Goal: Transaction & Acquisition: Purchase product/service

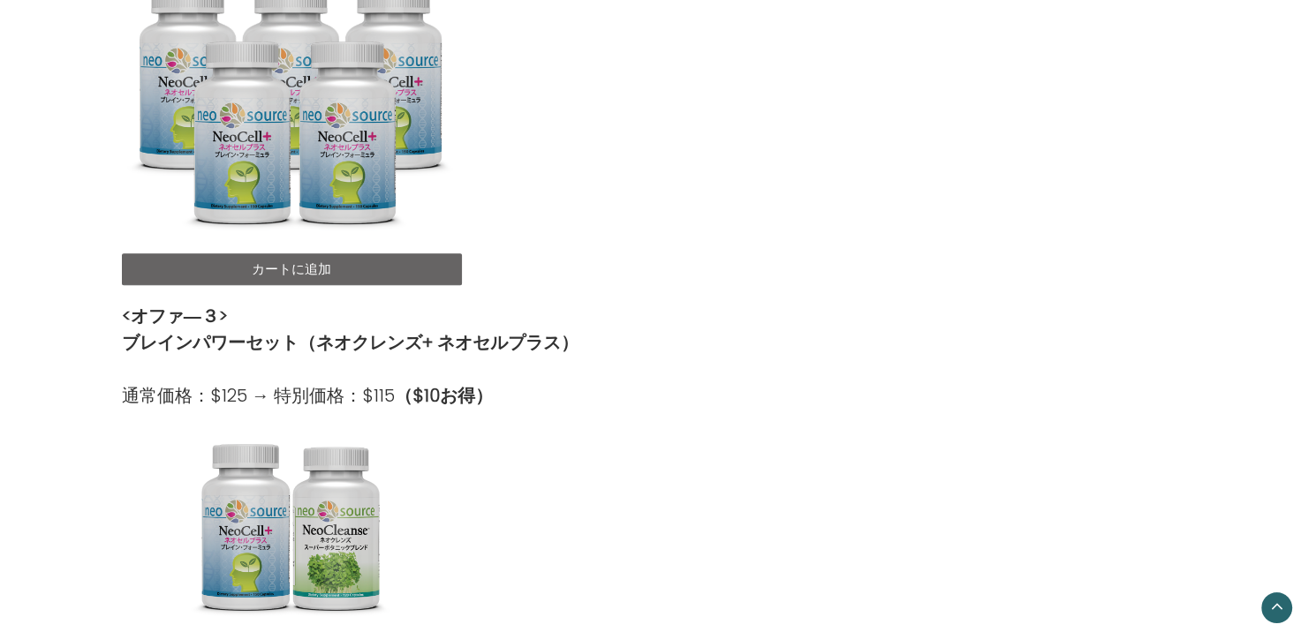
scroll to position [870, 0]
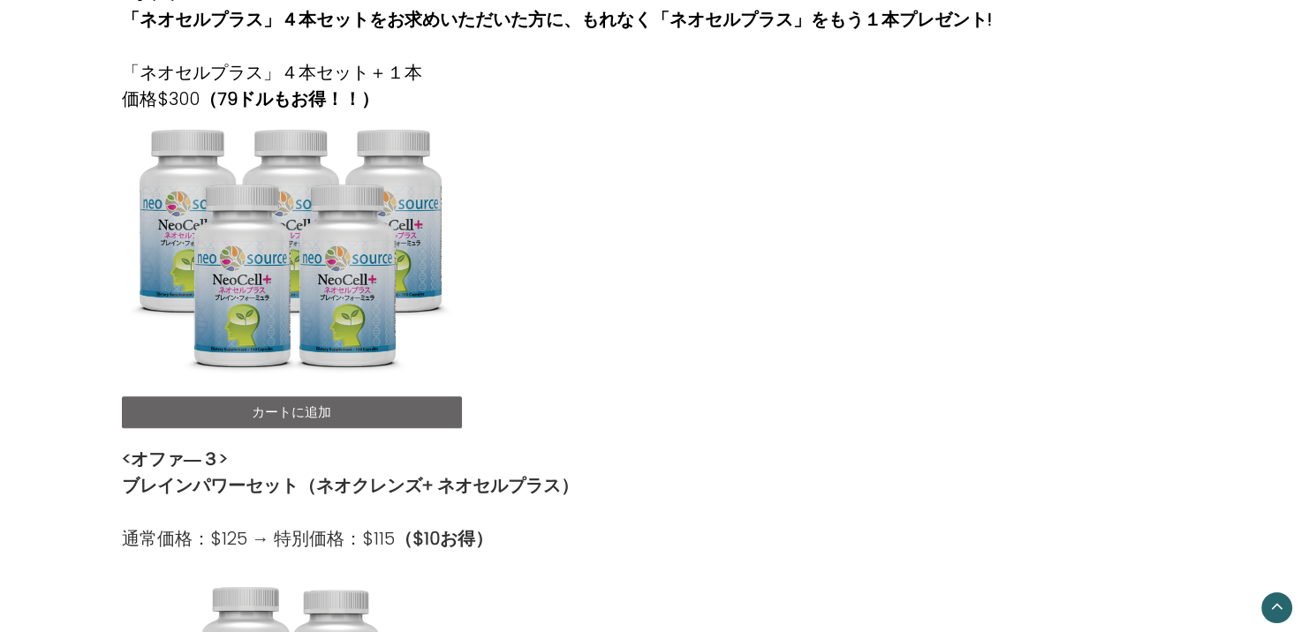
click at [296, 412] on link "カートに追加" at bounding box center [292, 413] width 340 height 32
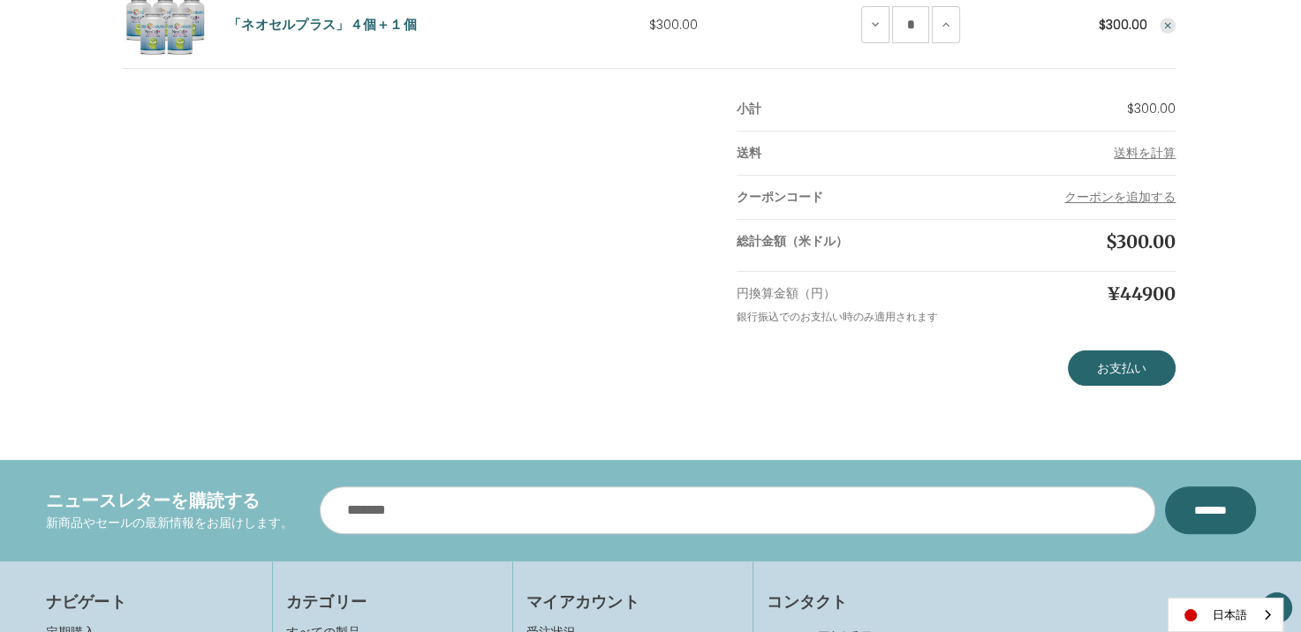
scroll to position [297, 0]
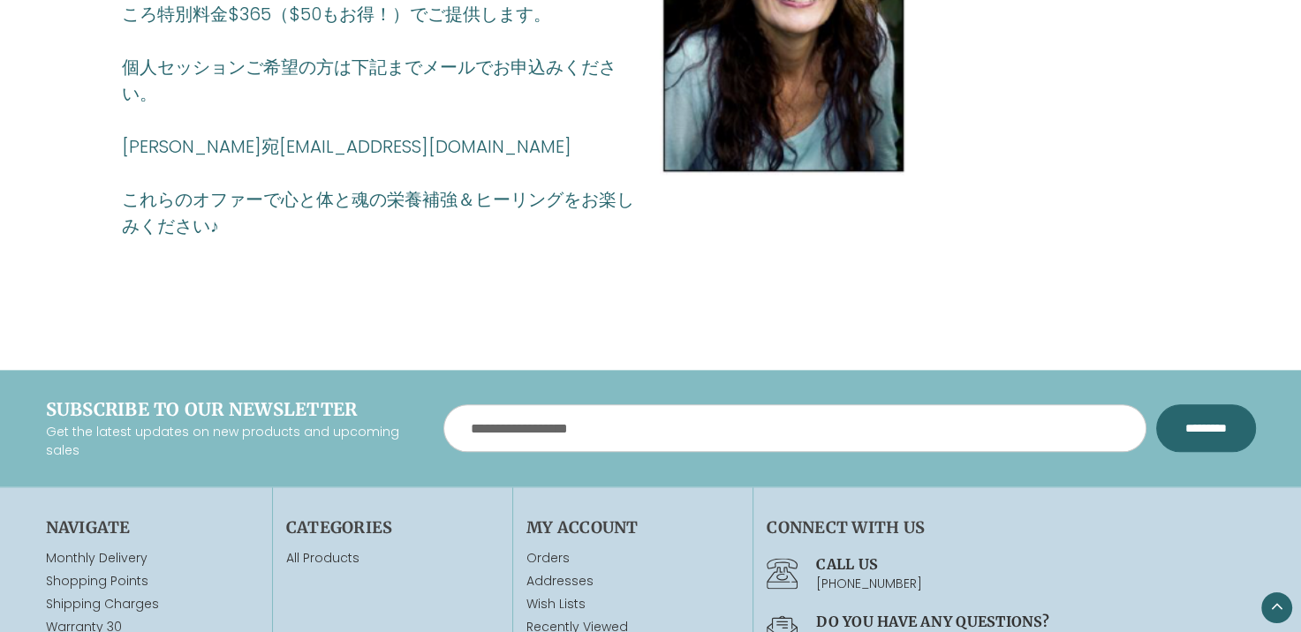
scroll to position [1577, 0]
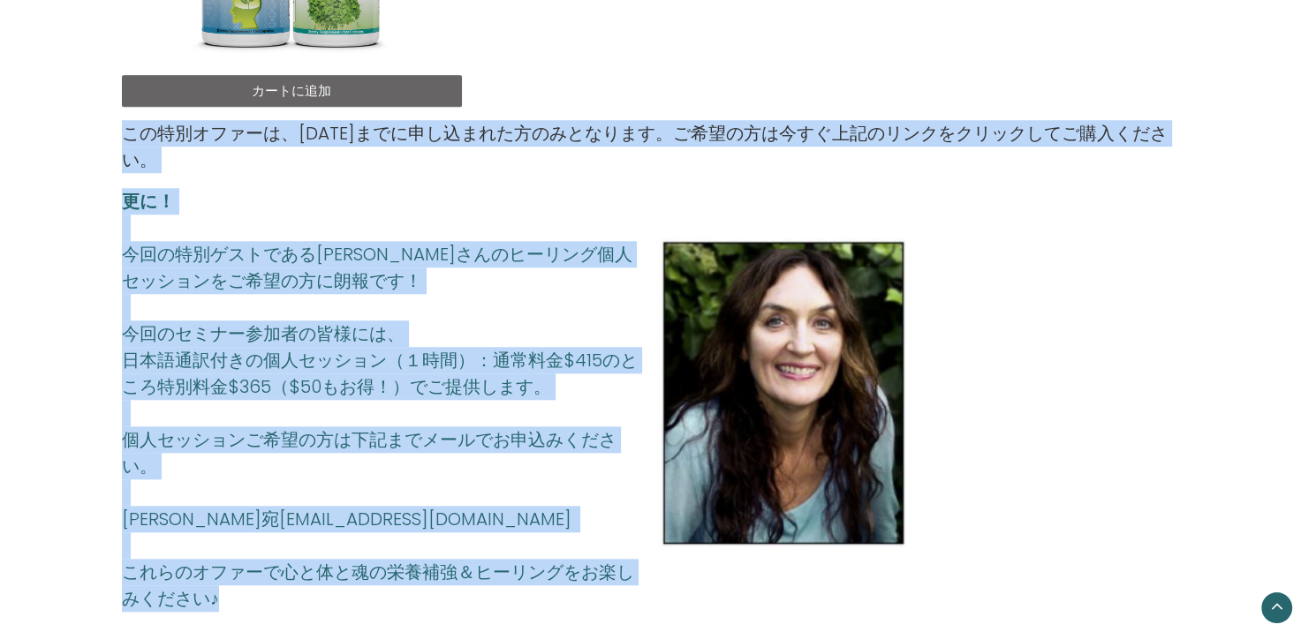
drag, startPoint x: 125, startPoint y: 131, endPoint x: 629, endPoint y: 585, distance: 678.6
copy div "この特別オファーは、8月26日までに申し込まれた方のみとなります。ご希望の方は今すぐ上記のリンクをクリックしてご購入ください。 更に！ 今回の特別ゲストである…"
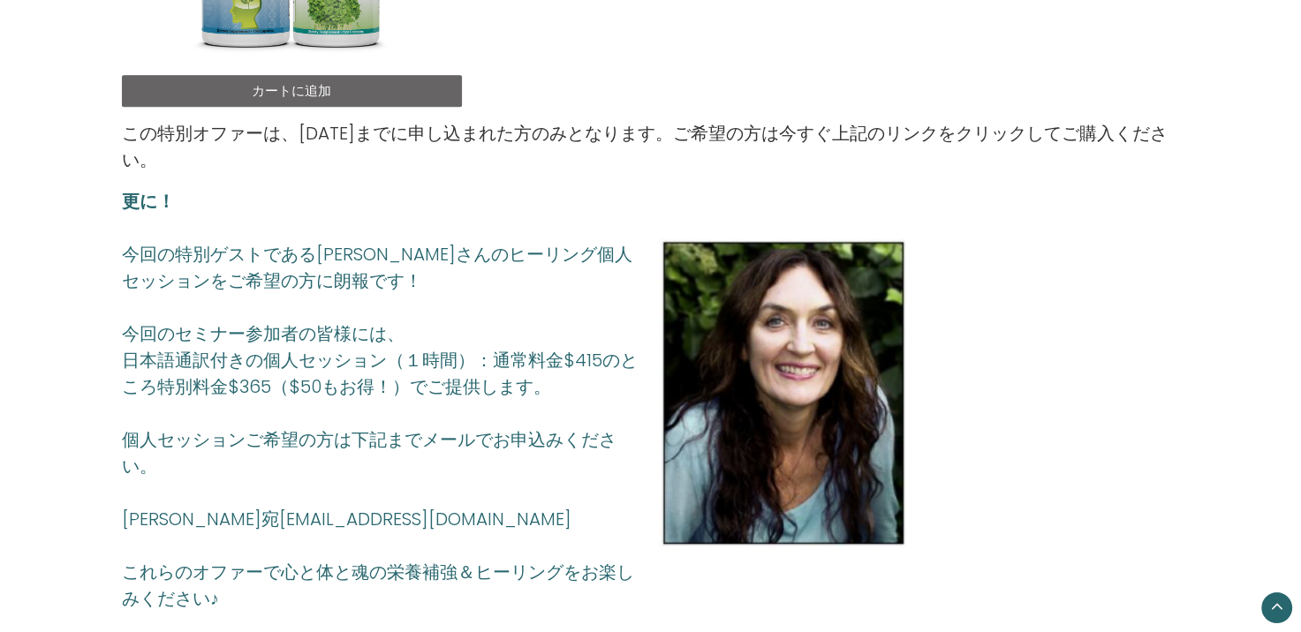
click at [1048, 244] on div at bounding box center [919, 392] width 519 height 309
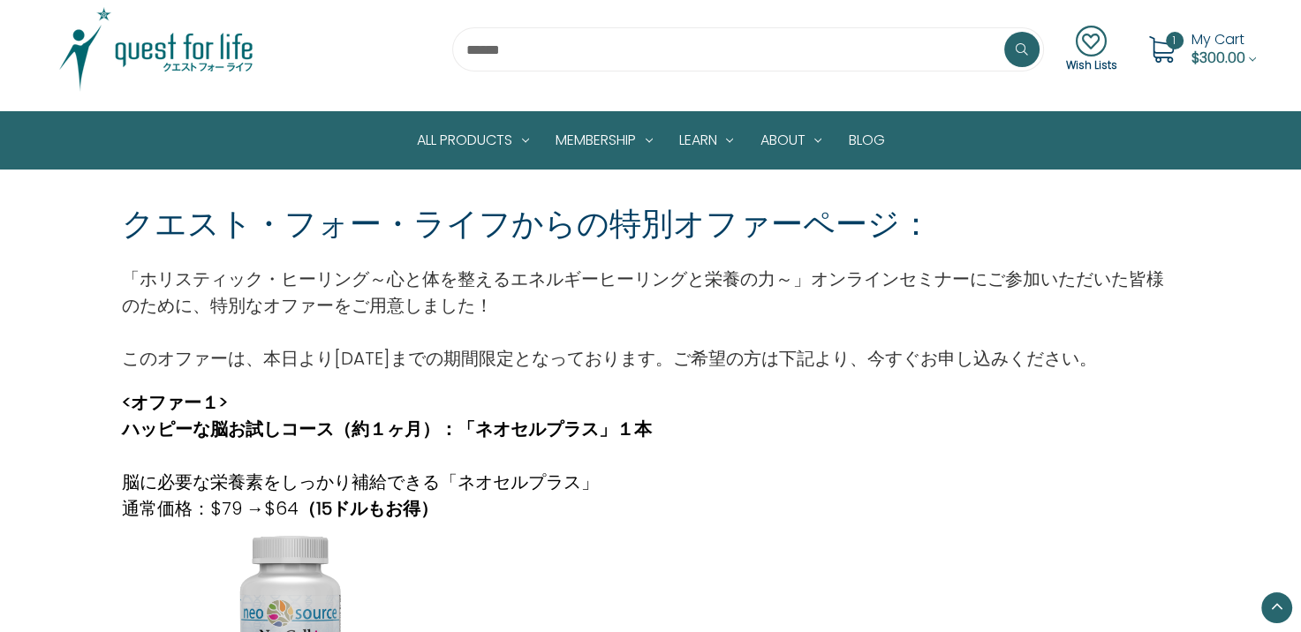
scroll to position [0, 0]
